Goal: Task Accomplishment & Management: Manage account settings

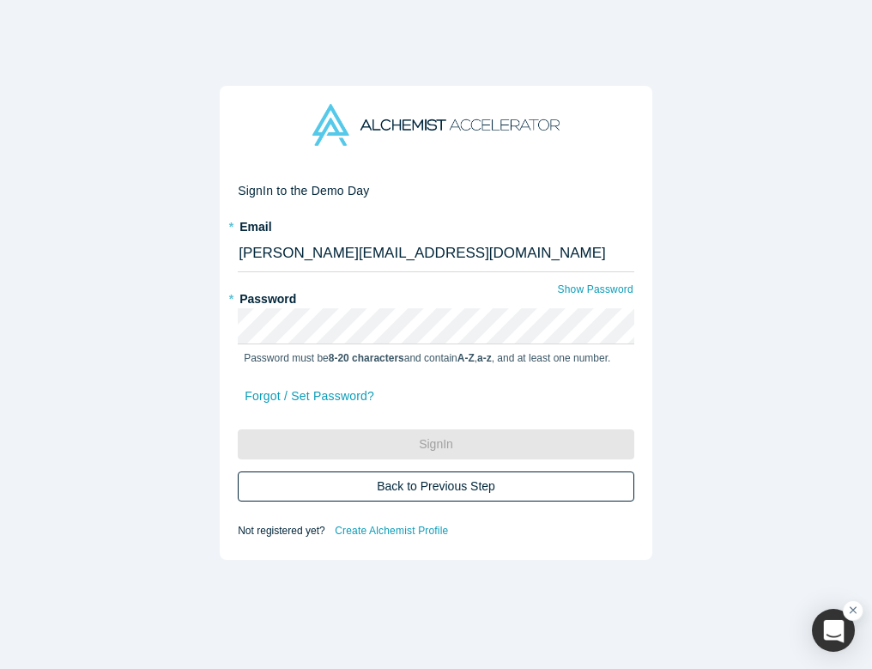
click at [450, 488] on button "Back to Previous Step" at bounding box center [436, 486] width 397 height 30
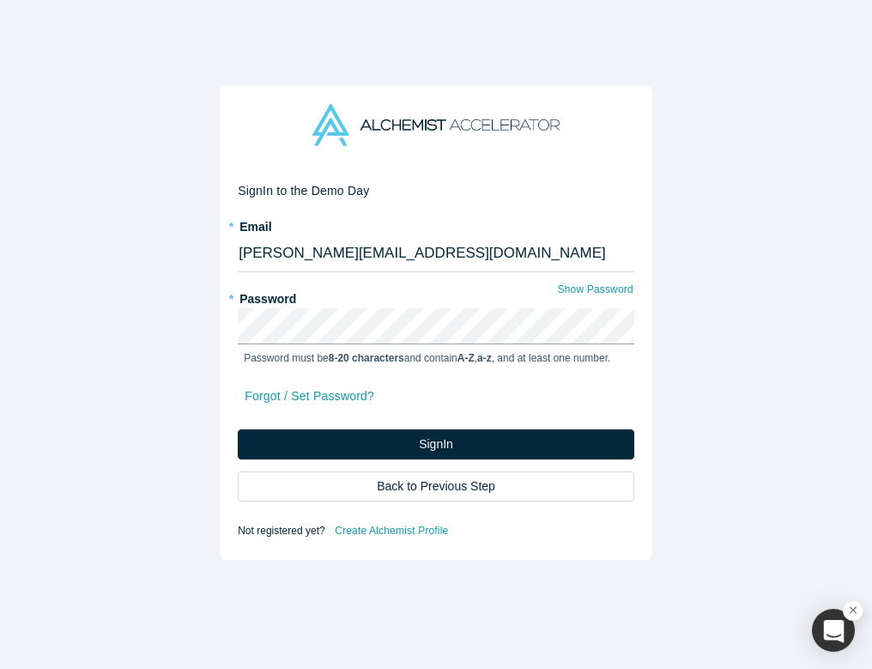
click at [436, 444] on button "Sign In" at bounding box center [436, 444] width 397 height 30
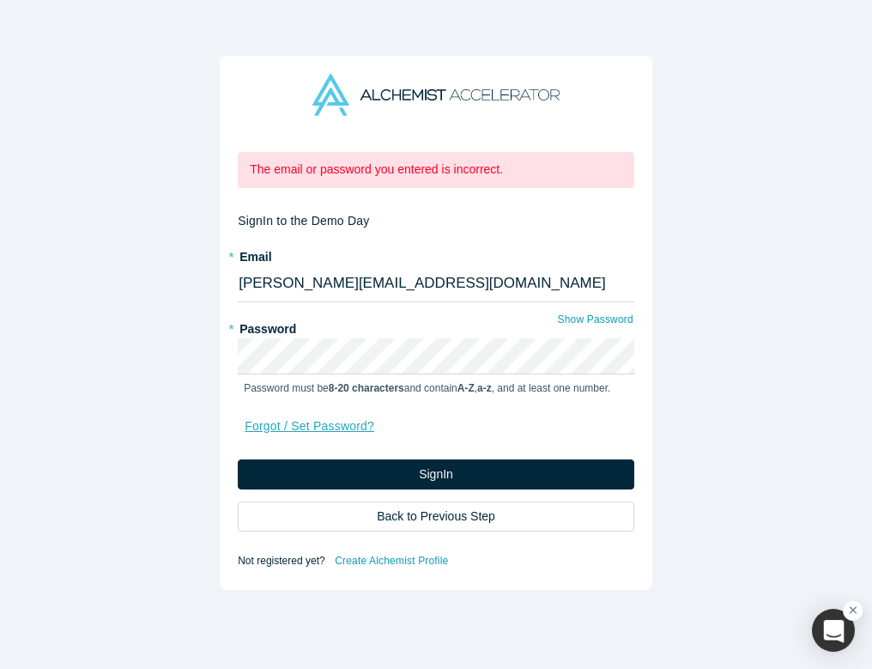
click at [309, 426] on link "Forgot / Set Password?" at bounding box center [309, 426] width 131 height 30
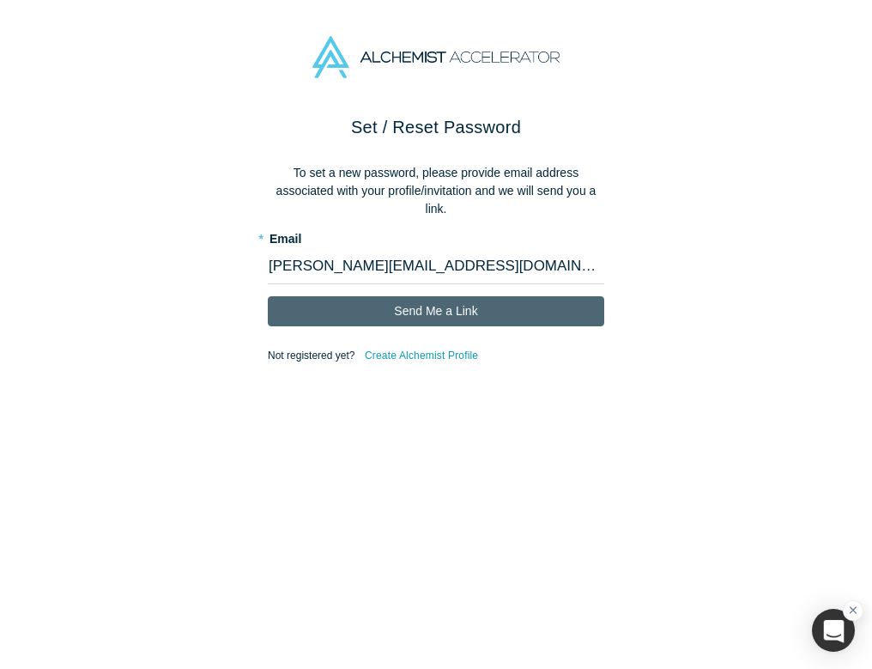
click at [417, 310] on button "Send Me a Link" at bounding box center [436, 311] width 337 height 30
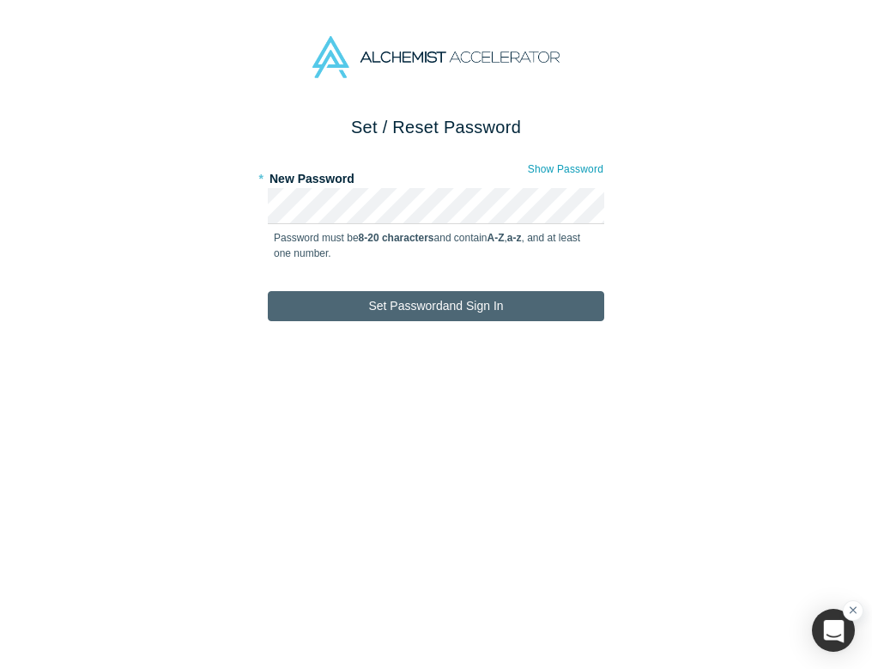
click at [442, 312] on button "Set Password and Sign In" at bounding box center [436, 306] width 337 height 30
